Goal: Information Seeking & Learning: Check status

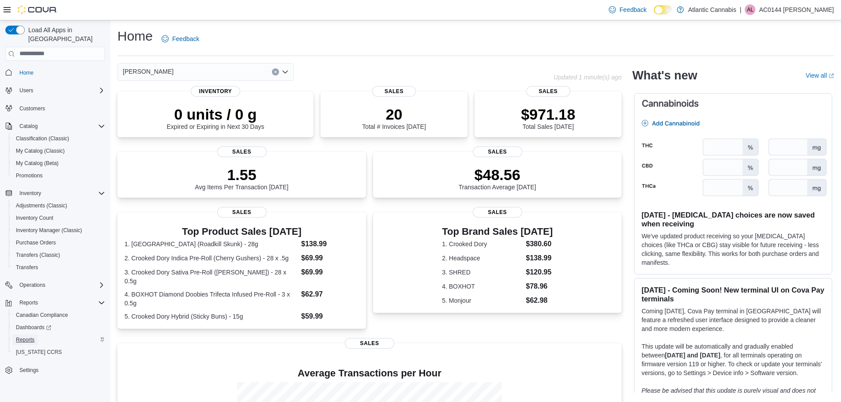
click at [28, 336] on span "Reports" at bounding box center [25, 339] width 19 height 7
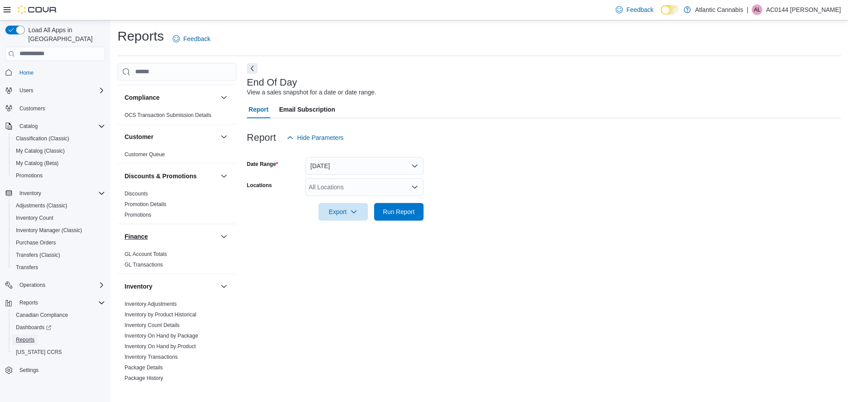
scroll to position [88, 0]
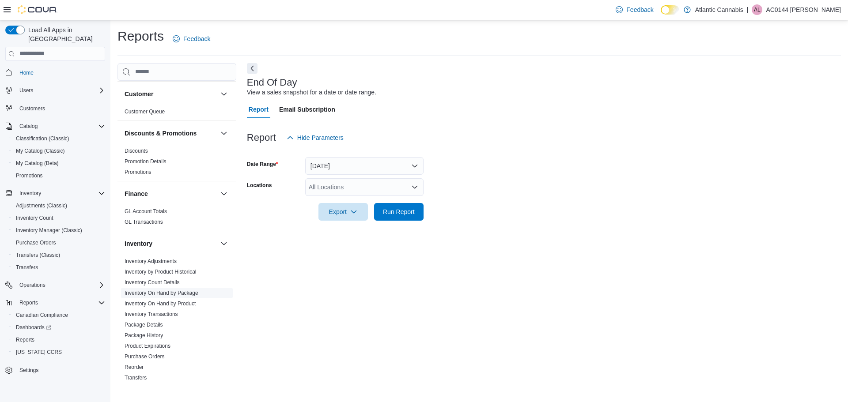
click at [170, 294] on link "Inventory On Hand by Package" at bounding box center [161, 293] width 74 height 6
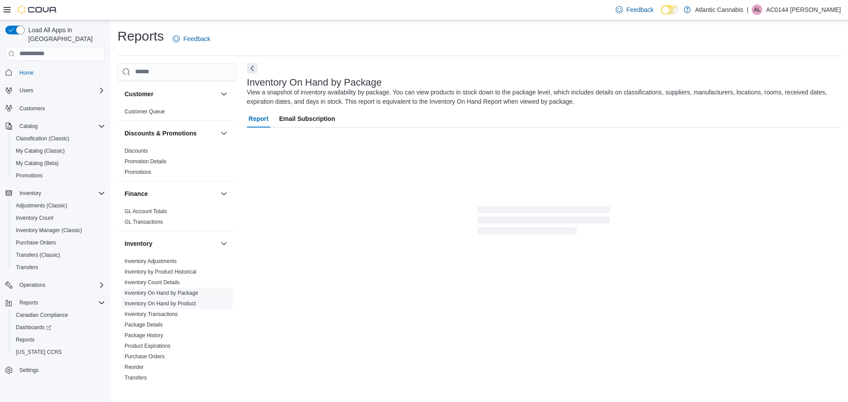
click at [170, 301] on link "Inventory On Hand by Product" at bounding box center [159, 304] width 71 height 6
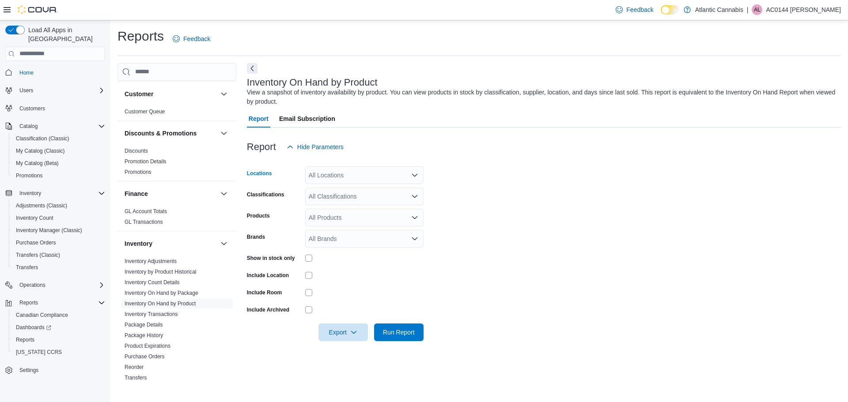
click at [392, 177] on div "All Locations" at bounding box center [364, 175] width 118 height 18
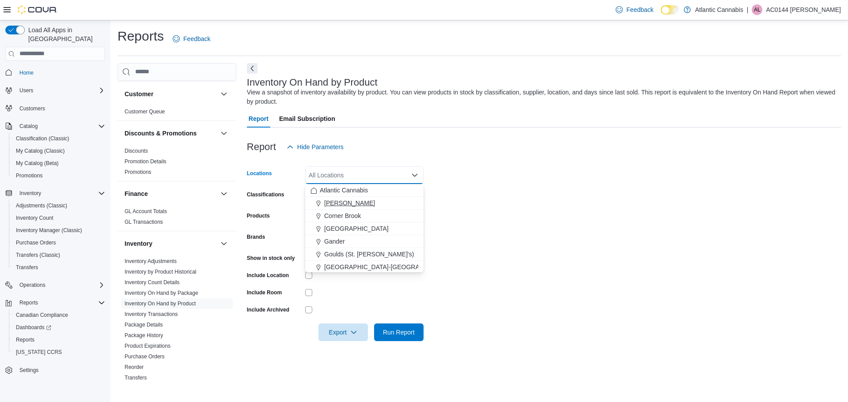
click at [351, 205] on span "[PERSON_NAME]" at bounding box center [349, 203] width 51 height 9
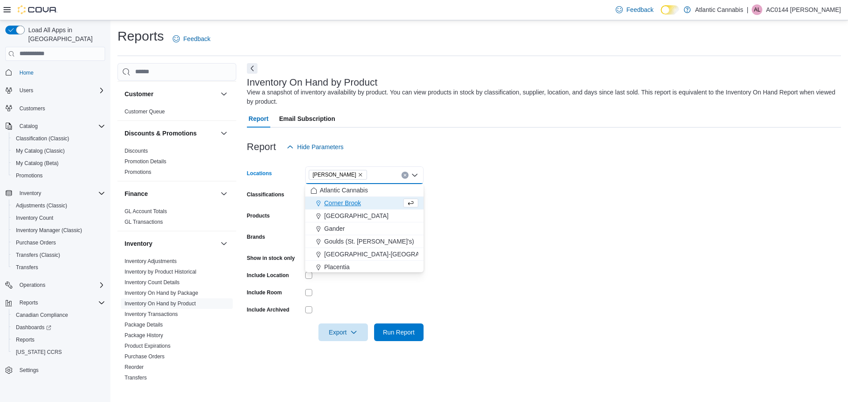
click at [522, 196] on form "Locations Bay [PERSON_NAME] Combo box. Selected. [GEOGRAPHIC_DATA][PERSON_NAME]…" at bounding box center [544, 248] width 594 height 185
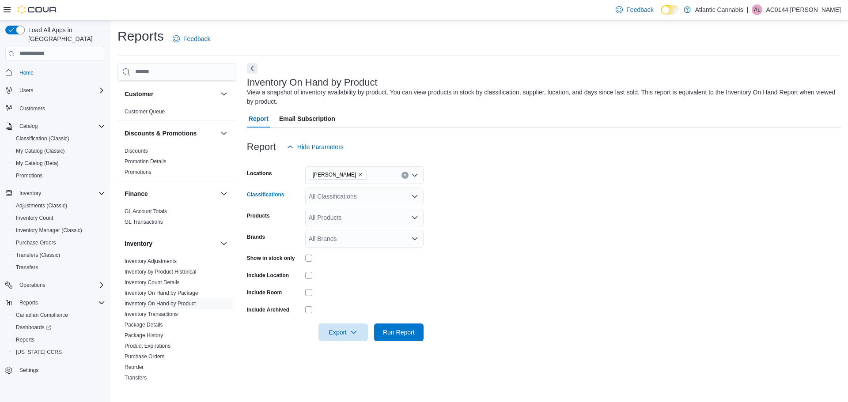
click at [376, 201] on div "All Classifications" at bounding box center [364, 197] width 118 height 18
click at [339, 235] on span "Dried Flower" at bounding box center [345, 237] width 35 height 9
click at [500, 240] on form "Locations Bay [PERSON_NAME] Classifications Dried Flower Products All Products …" at bounding box center [544, 248] width 594 height 185
click at [353, 332] on icon "button" at bounding box center [353, 331] width 7 height 7
click at [351, 282] on span "Export to Excel" at bounding box center [344, 279] width 40 height 7
